Goal: Information Seeking & Learning: Find specific fact

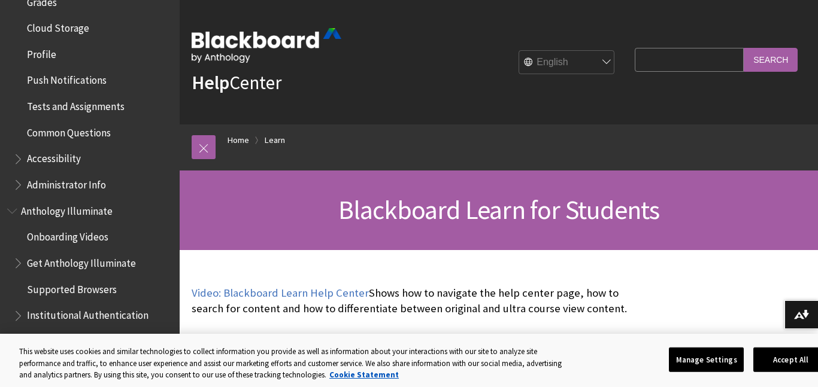
scroll to position [22, 0]
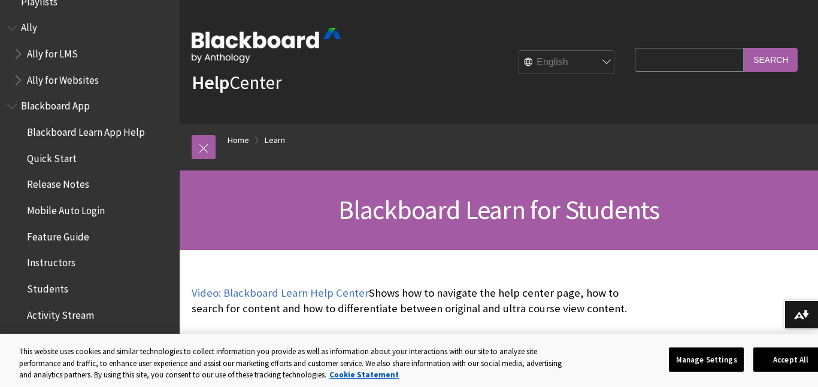
click at [635, 49] on input "Search Query" at bounding box center [689, 59] width 109 height 23
type input "okta verify"
click at [744, 48] on input "Search" at bounding box center [771, 59] width 54 height 23
click at [803, 357] on button "Accept All" at bounding box center [790, 359] width 75 height 25
